Goal: Task Accomplishment & Management: Use online tool/utility

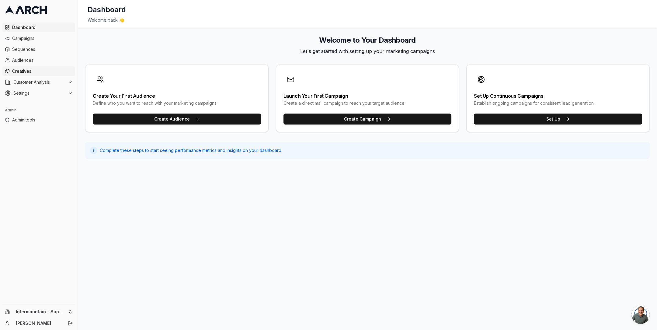
click at [39, 71] on span "Creatives" at bounding box center [42, 71] width 61 height 6
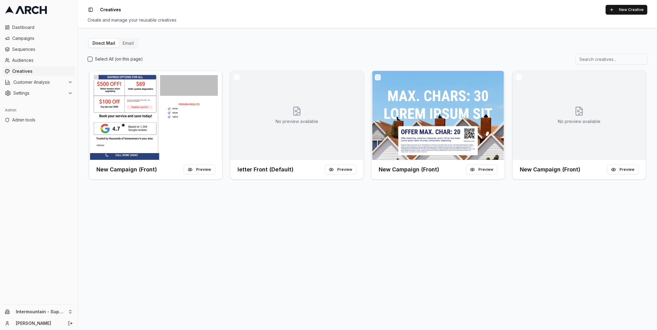
click at [128, 42] on button "Email" at bounding box center [128, 43] width 19 height 9
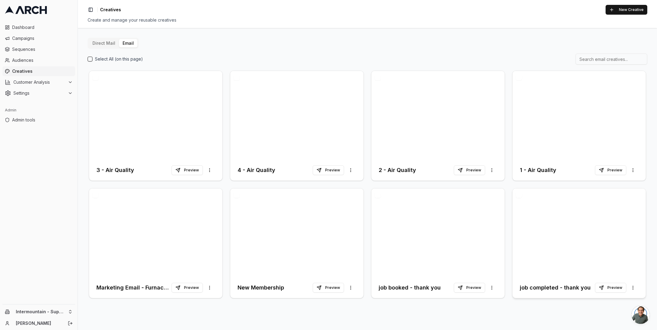
click at [545, 243] on div at bounding box center [579, 232] width 133 height 89
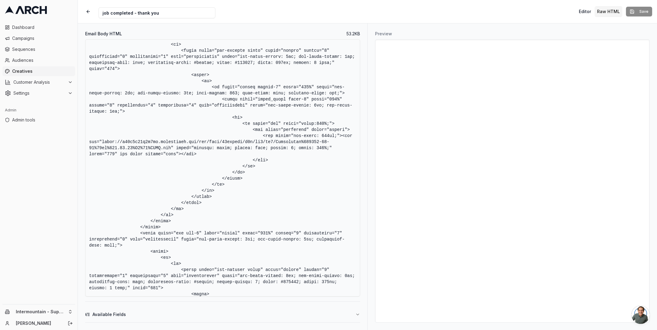
scroll to position [1736, 0]
click at [228, 195] on textarea "Email Body HTML" at bounding box center [222, 167] width 275 height 257
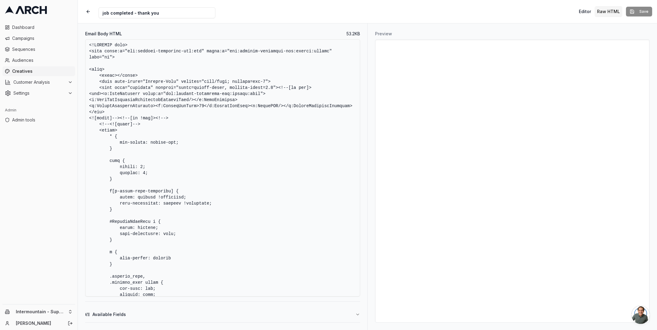
scroll to position [1136, 0]
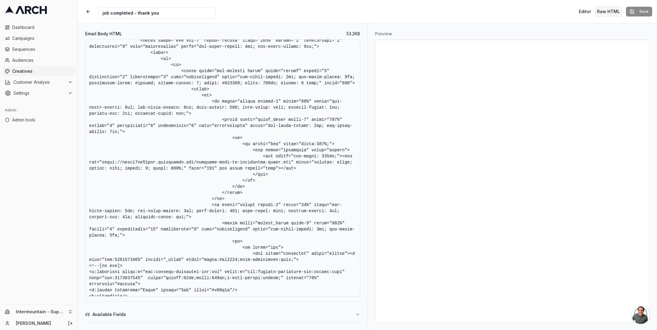
drag, startPoint x: 101, startPoint y: 168, endPoint x: 291, endPoint y: 169, distance: 190.2
click at [291, 169] on textarea "Email Body HTML" at bounding box center [222, 167] width 275 height 257
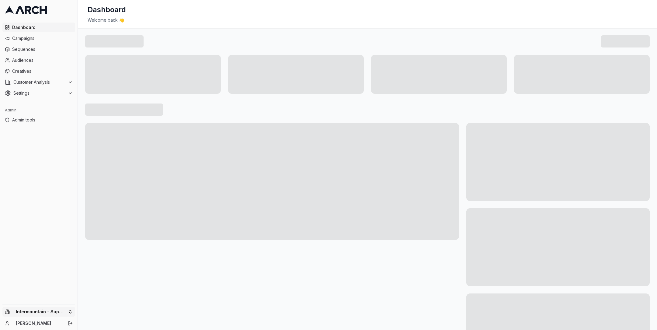
click at [68, 311] on html "Dashboard Campaigns Sequences Audiences Creatives Customer Analysis Settings Ad…" at bounding box center [328, 165] width 657 height 330
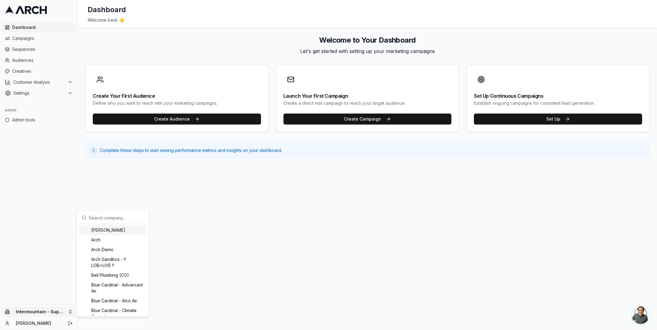
click at [105, 217] on input "text" at bounding box center [116, 217] width 55 height 12
type input "o"
type input "r"
type input "irbis"
click at [99, 306] on div "IRBIS HVAC" at bounding box center [112, 309] width 67 height 10
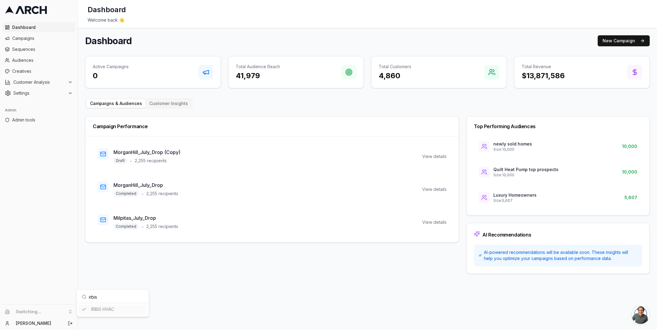
click at [26, 77] on html "Dashboard Campaigns Sequences Audiences Creatives Customer Analysis Settings Ad…" at bounding box center [328, 165] width 657 height 330
click at [23, 73] on span "Creatives" at bounding box center [42, 71] width 61 height 6
